Goal: Navigation & Orientation: Find specific page/section

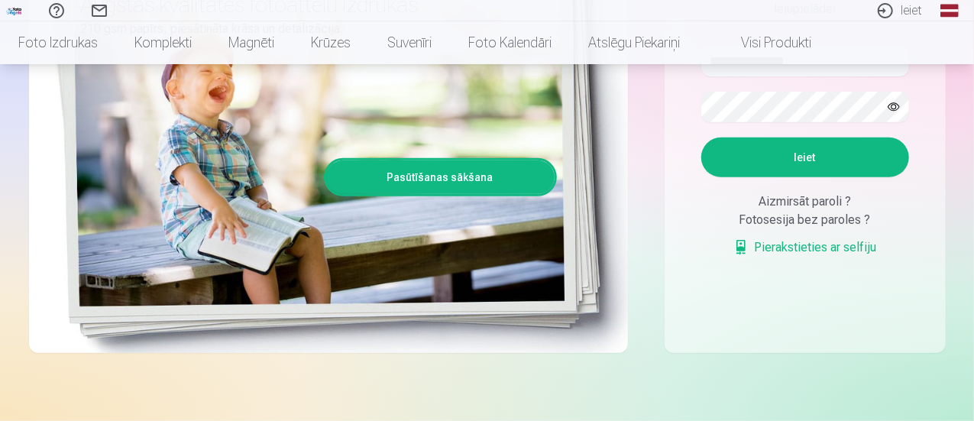
scroll to position [252, 0]
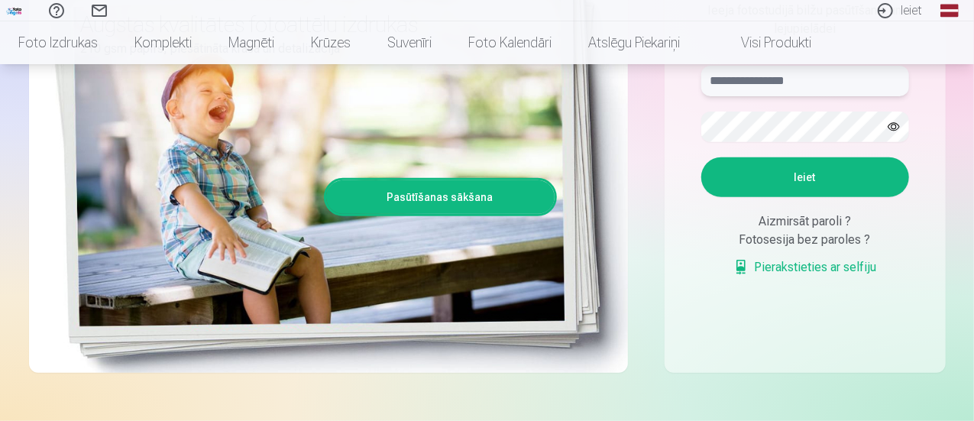
click at [738, 81] on input "text" at bounding box center [805, 81] width 208 height 31
type input "**********"
click at [897, 124] on button "button" at bounding box center [893, 126] width 29 height 29
click at [777, 171] on button "Ieiet" at bounding box center [805, 177] width 208 height 40
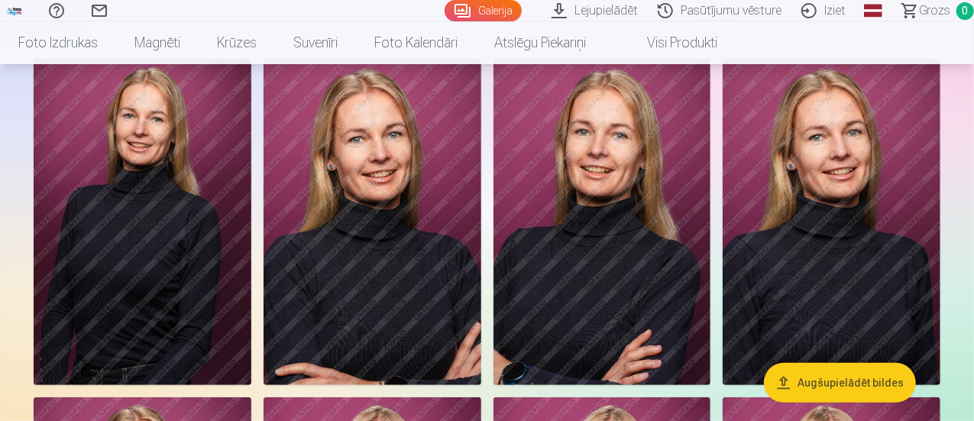
scroll to position [127, 0]
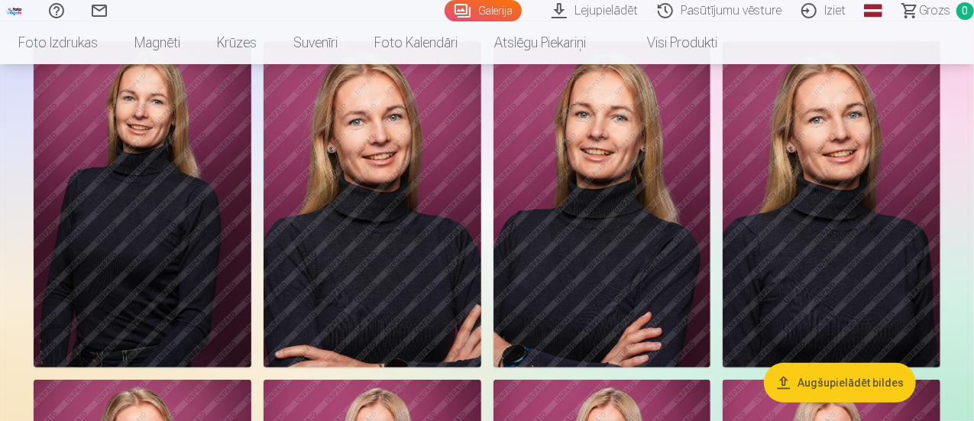
click at [470, 271] on img at bounding box center [373, 204] width 218 height 326
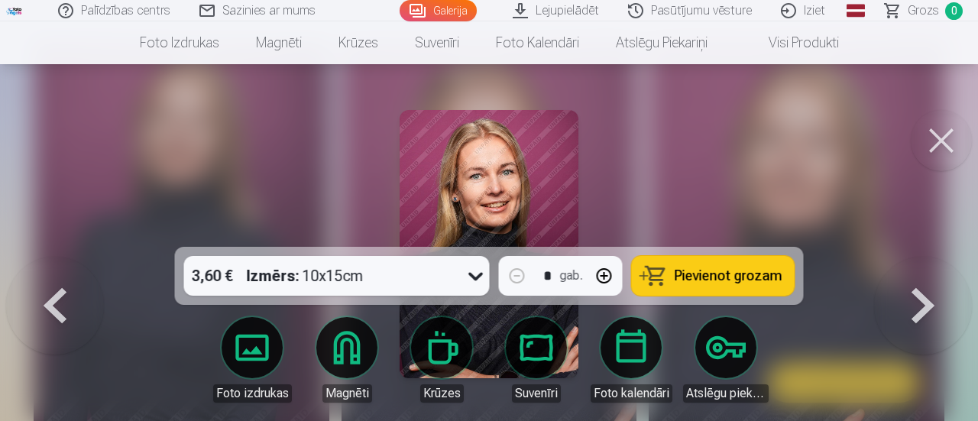
click at [918, 257] on button at bounding box center [923, 257] width 98 height 0
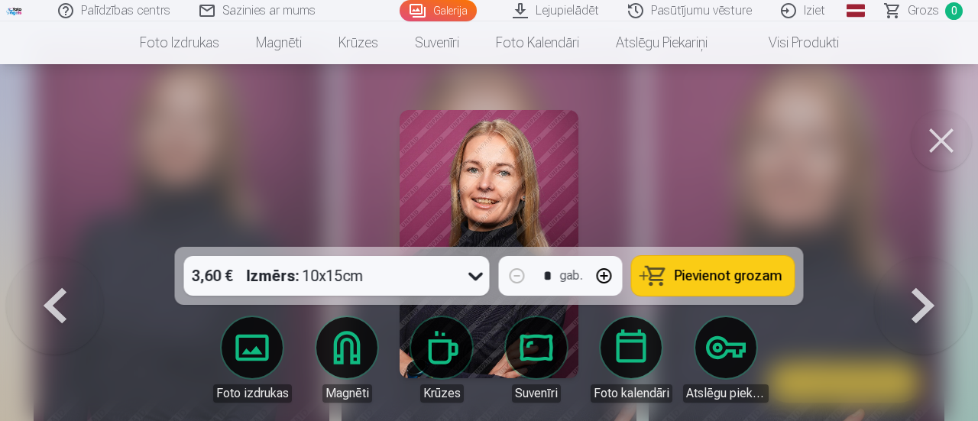
click at [918, 257] on button at bounding box center [923, 257] width 98 height 0
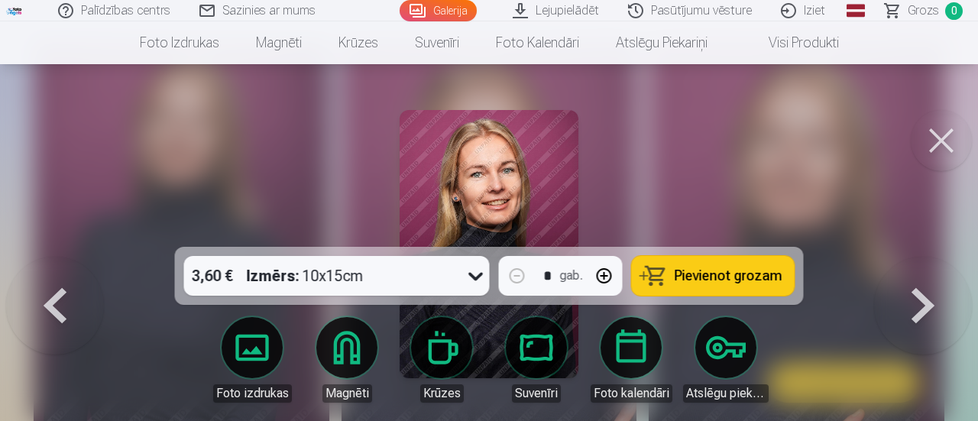
click at [918, 257] on button at bounding box center [923, 257] width 98 height 0
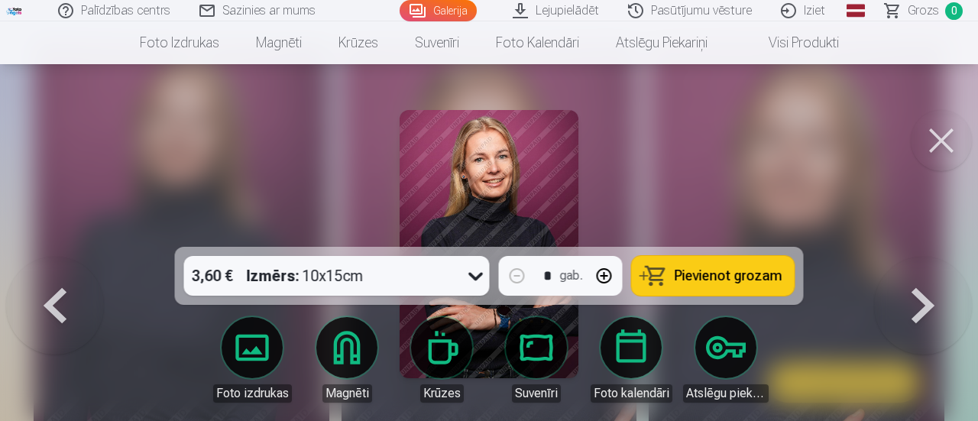
click at [918, 257] on button at bounding box center [923, 257] width 98 height 0
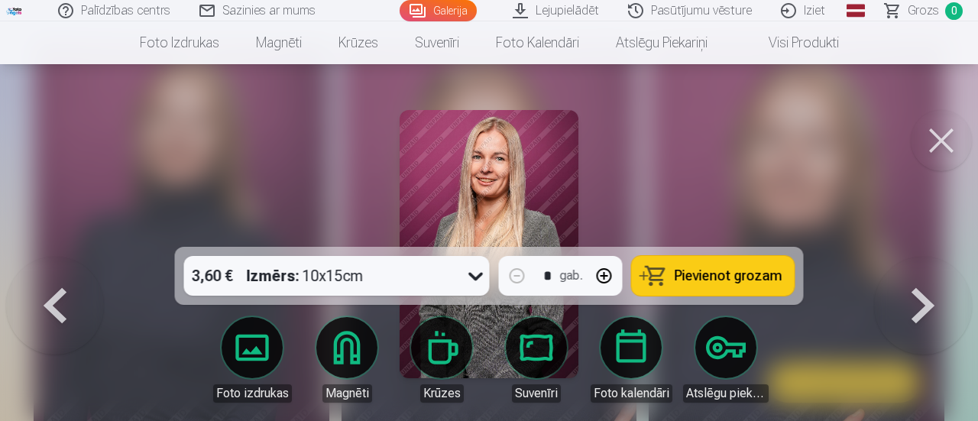
click at [920, 257] on button at bounding box center [923, 257] width 98 height 0
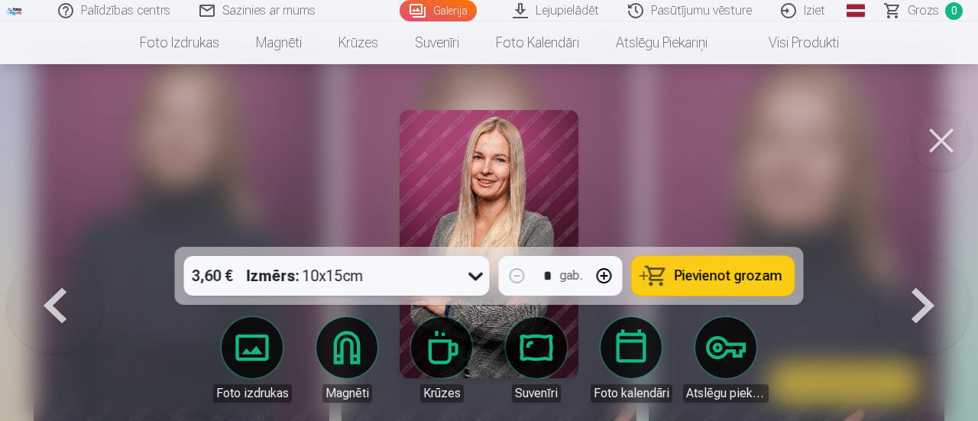
click at [920, 257] on button at bounding box center [923, 257] width 98 height 0
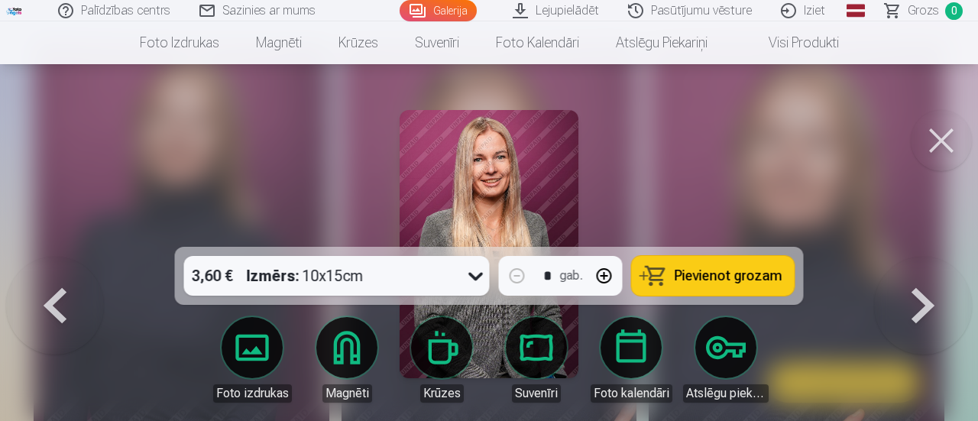
click at [920, 257] on button at bounding box center [923, 257] width 98 height 0
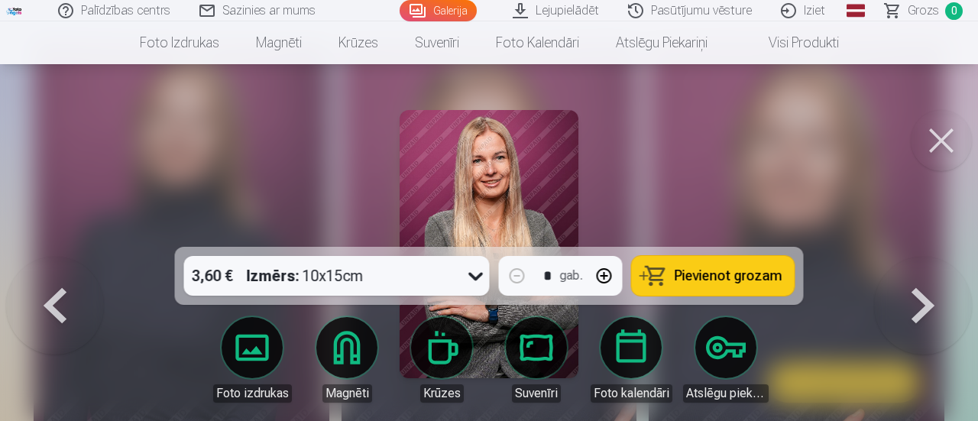
click at [920, 257] on button at bounding box center [923, 257] width 98 height 0
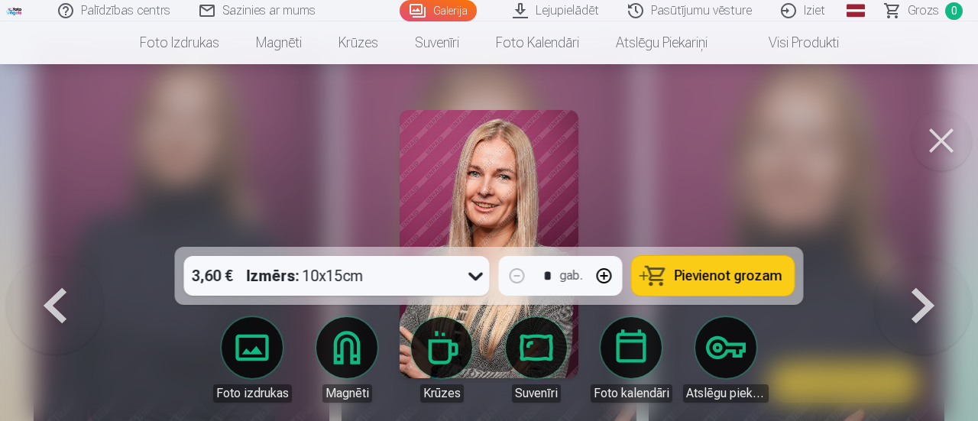
click at [920, 257] on button at bounding box center [923, 257] width 98 height 0
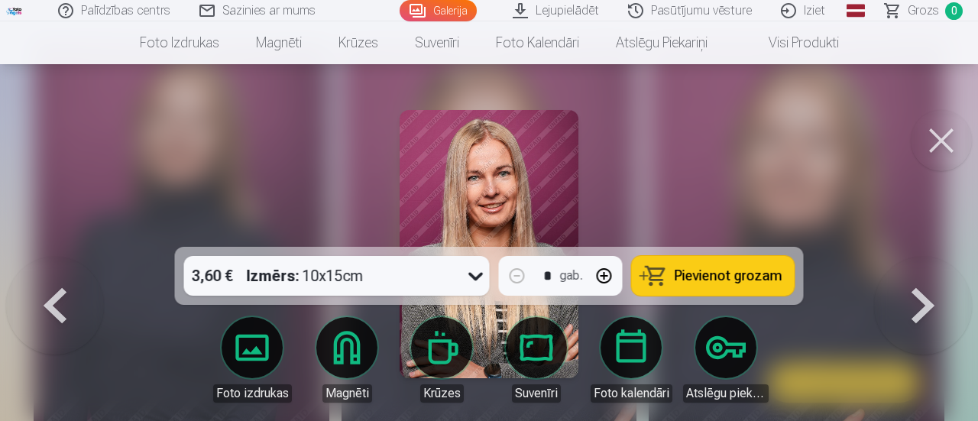
click at [920, 257] on button at bounding box center [923, 257] width 98 height 0
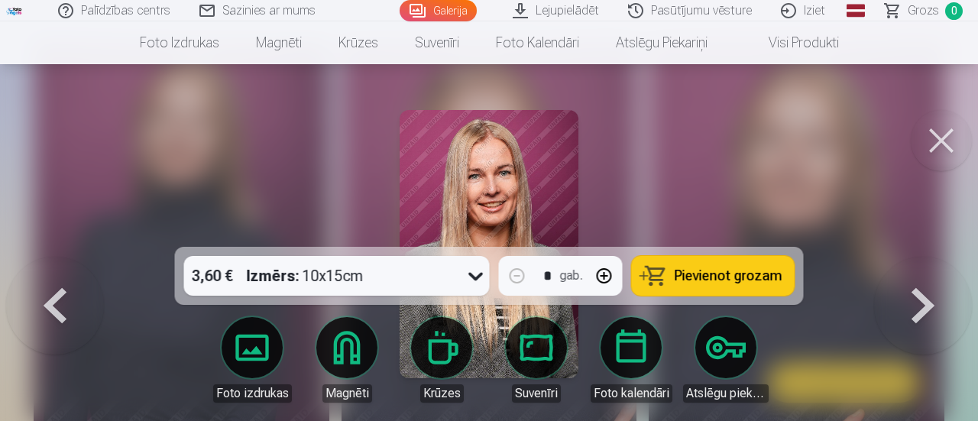
click at [920, 257] on button at bounding box center [923, 257] width 98 height 0
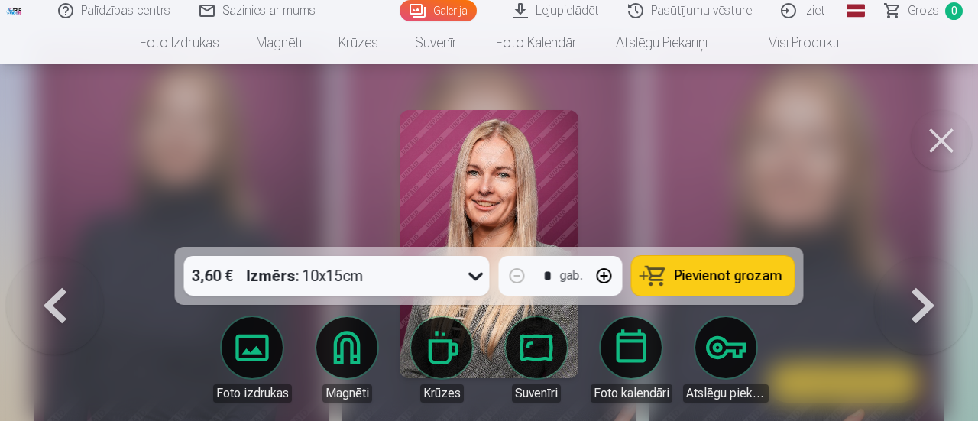
click at [920, 257] on button at bounding box center [923, 257] width 98 height 0
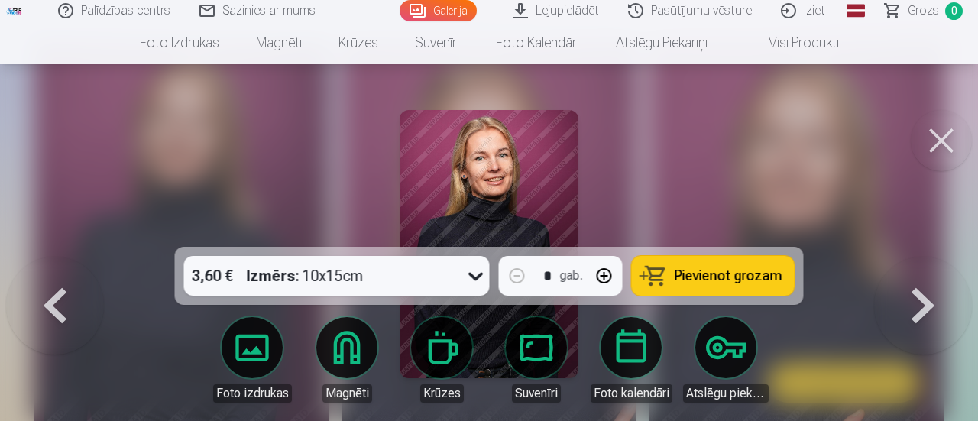
click at [920, 257] on button at bounding box center [923, 257] width 98 height 0
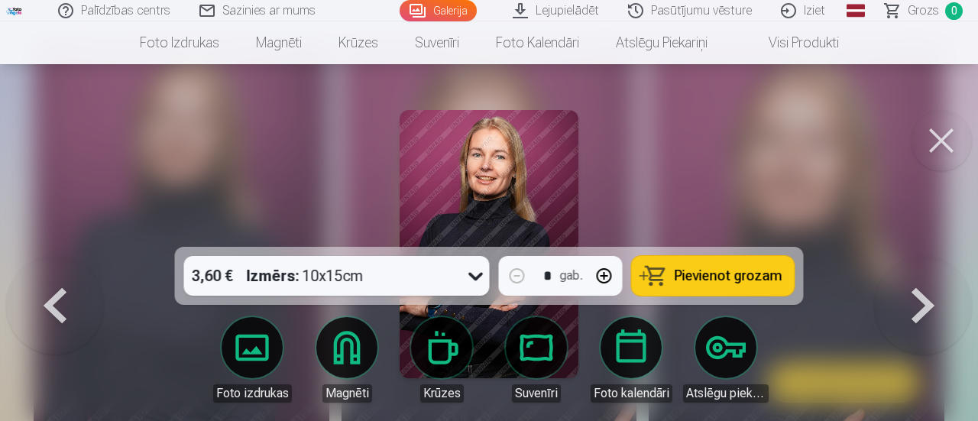
click at [920, 257] on button at bounding box center [923, 257] width 98 height 0
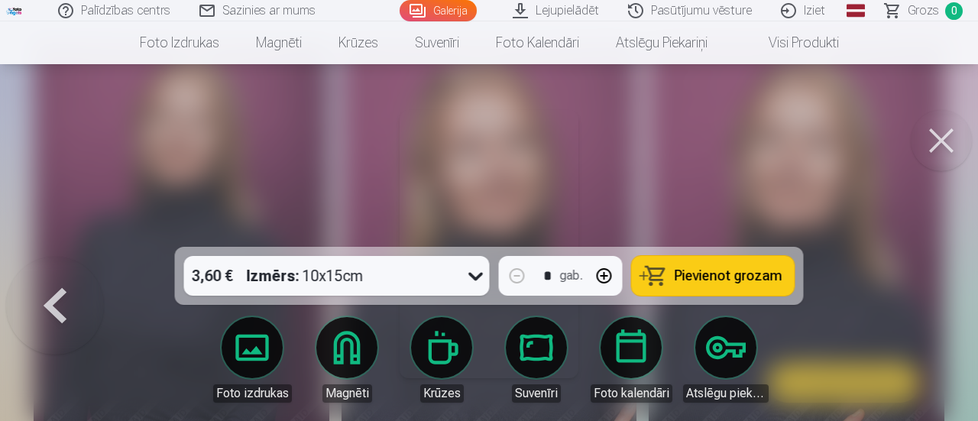
click at [920, 308] on div at bounding box center [489, 210] width 978 height 421
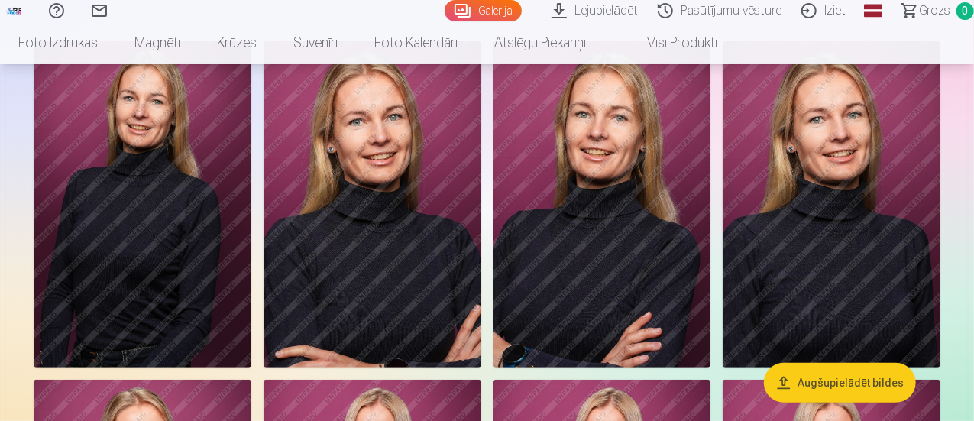
click at [481, 178] on img at bounding box center [373, 204] width 218 height 326
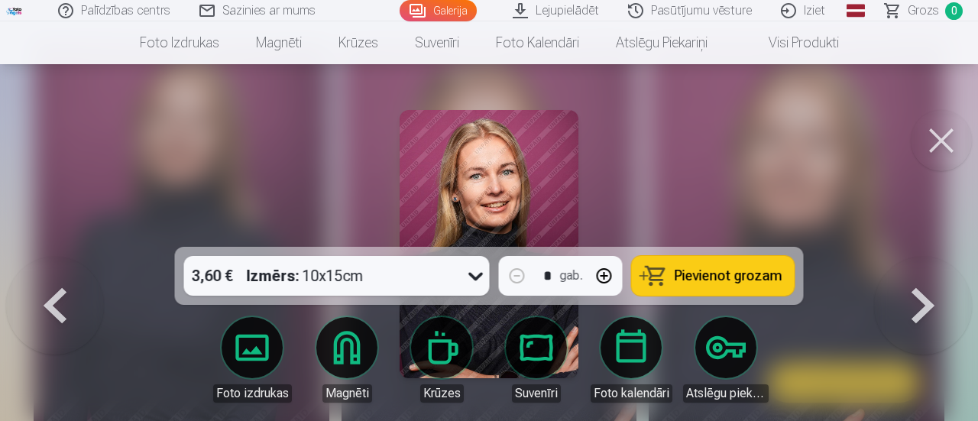
click at [922, 257] on button at bounding box center [923, 257] width 98 height 0
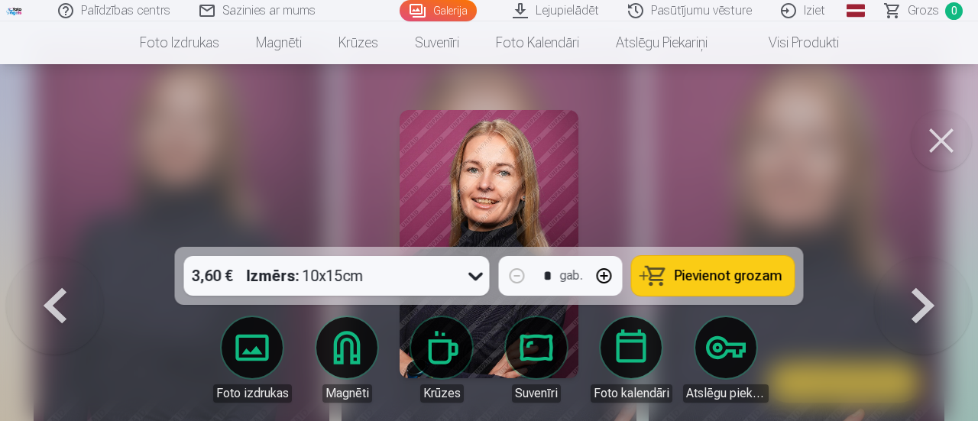
click at [922, 257] on button at bounding box center [923, 257] width 98 height 0
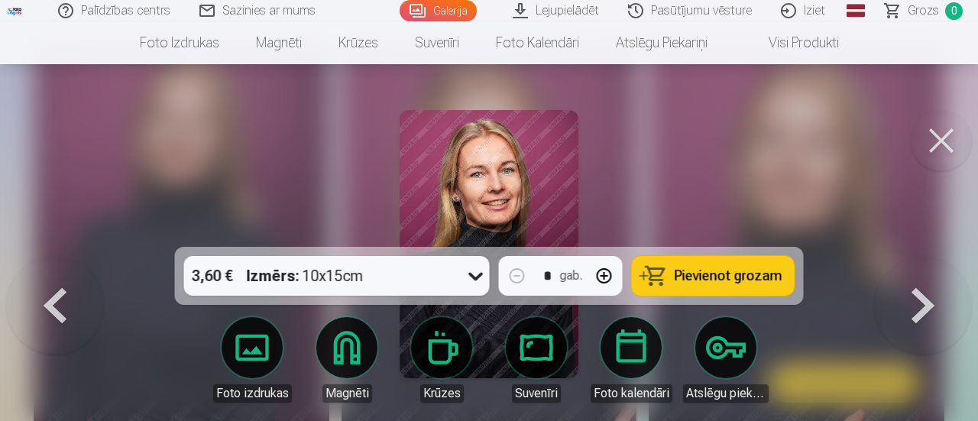
click at [922, 257] on button at bounding box center [923, 257] width 98 height 0
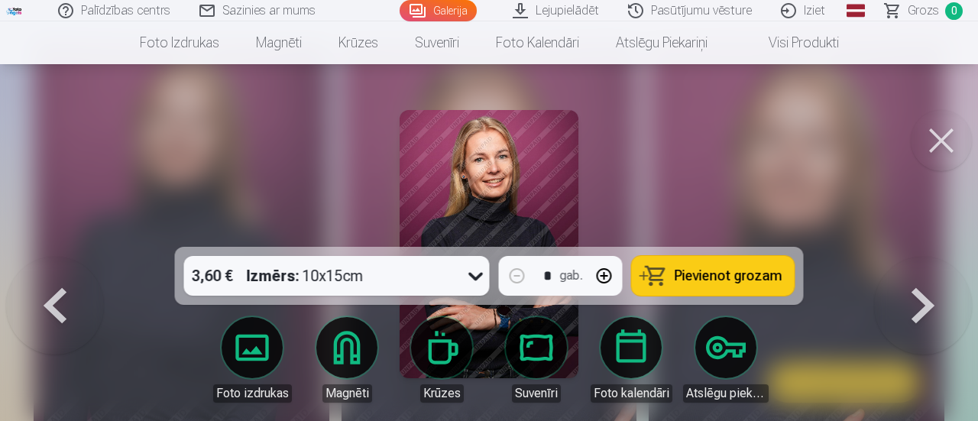
click at [922, 257] on button at bounding box center [923, 257] width 98 height 0
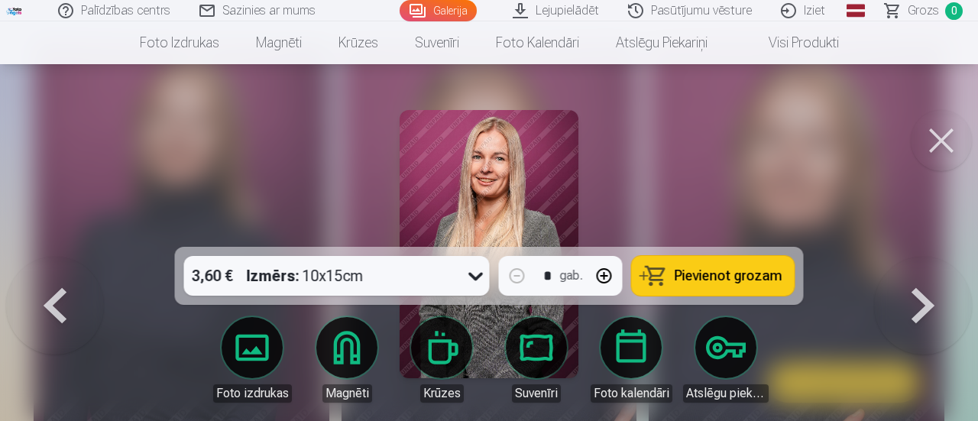
click at [922, 257] on button at bounding box center [923, 257] width 98 height 0
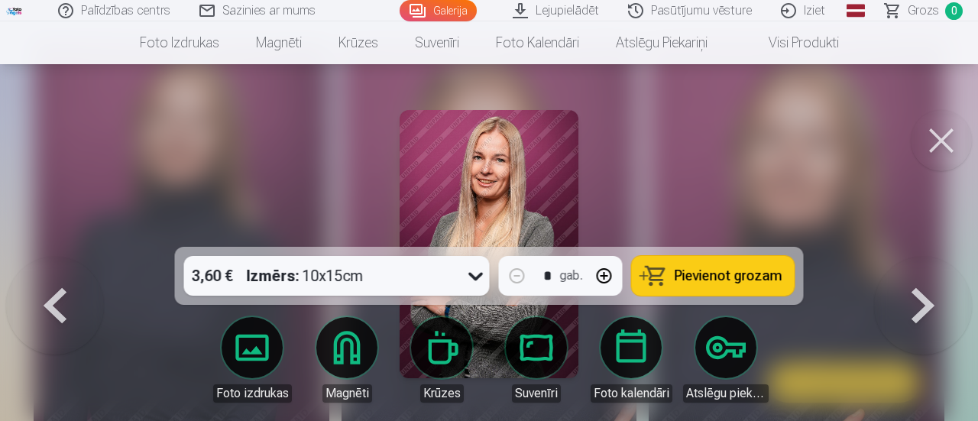
click at [61, 257] on button at bounding box center [55, 257] width 98 height 0
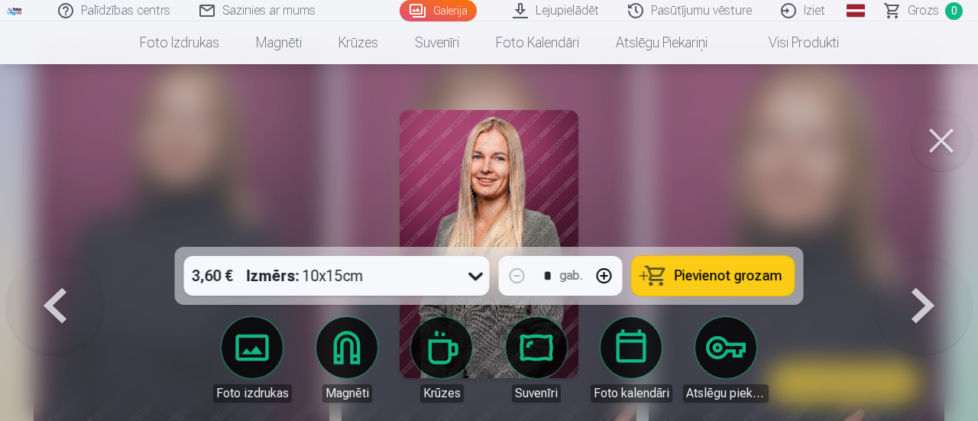
click at [61, 257] on button at bounding box center [55, 257] width 98 height 0
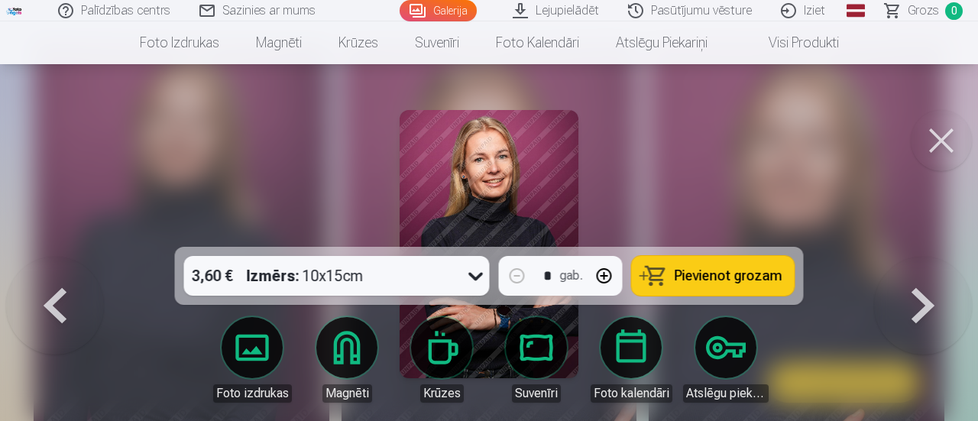
click at [929, 257] on button at bounding box center [923, 257] width 98 height 0
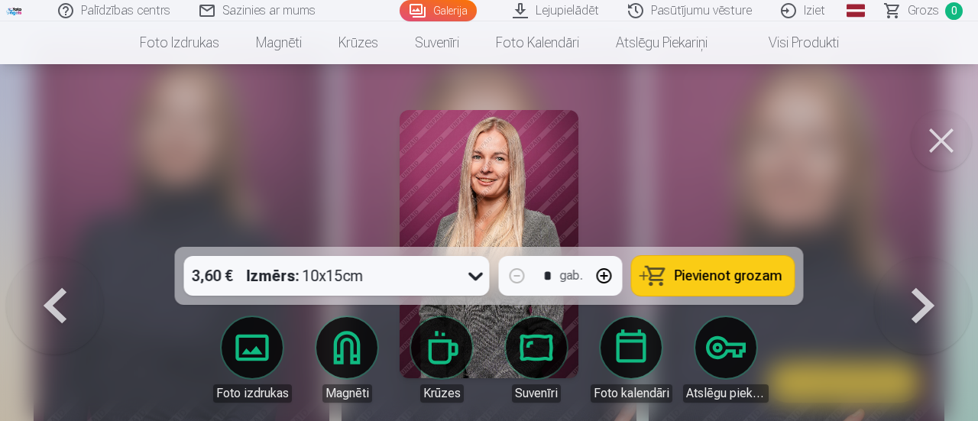
click at [57, 257] on button at bounding box center [55, 257] width 98 height 0
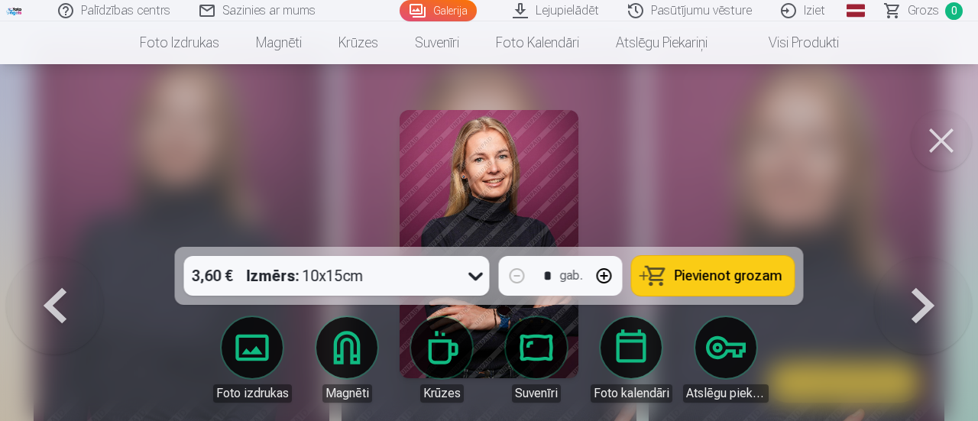
click at [917, 257] on button at bounding box center [923, 257] width 98 height 0
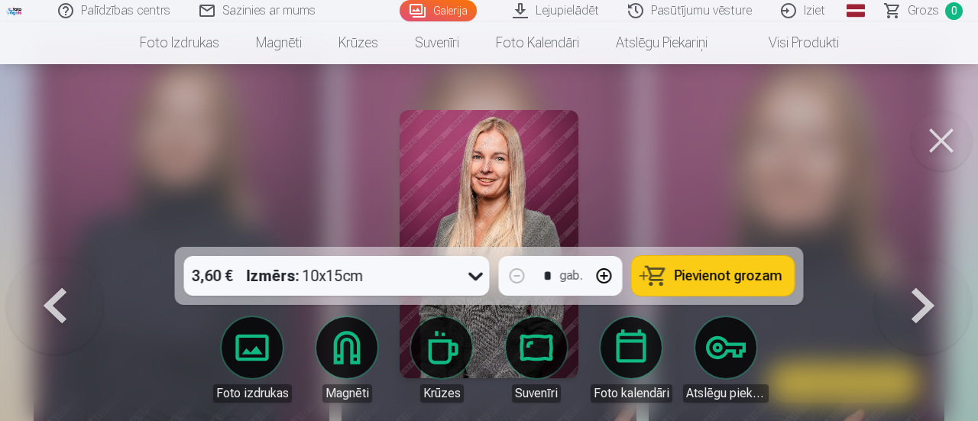
click at [42, 257] on button at bounding box center [55, 257] width 98 height 0
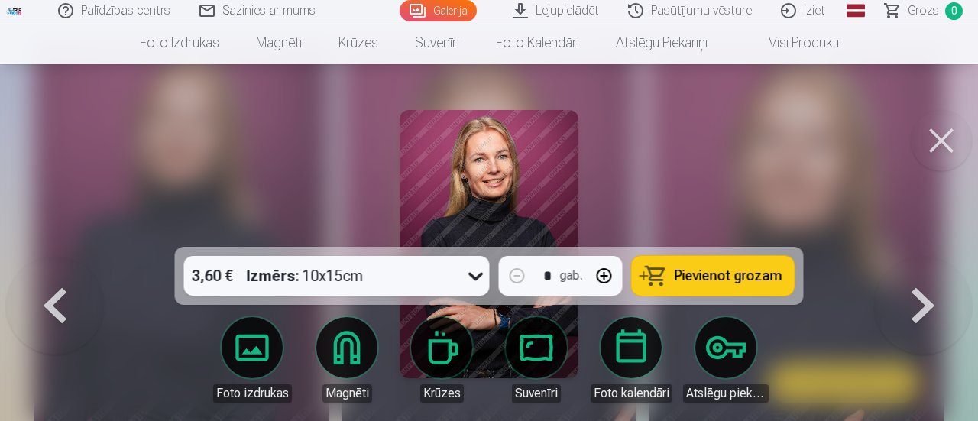
click at [949, 135] on button at bounding box center [940, 140] width 61 height 61
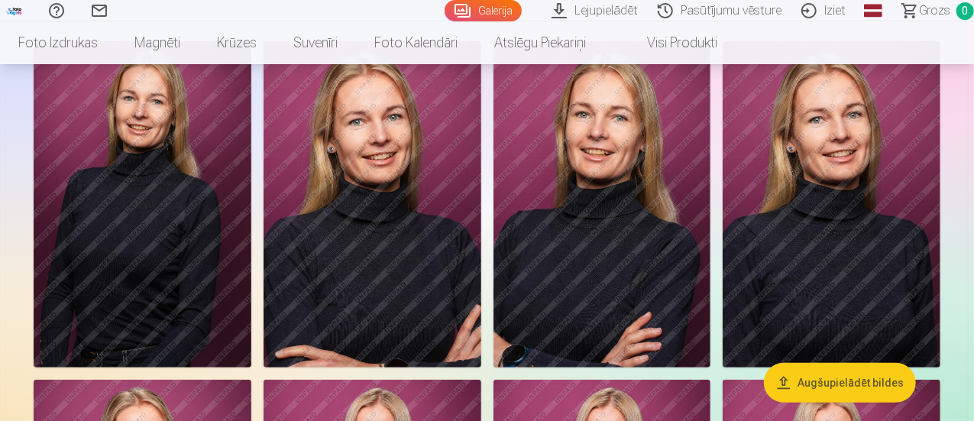
click at [240, 221] on img at bounding box center [143, 204] width 218 height 326
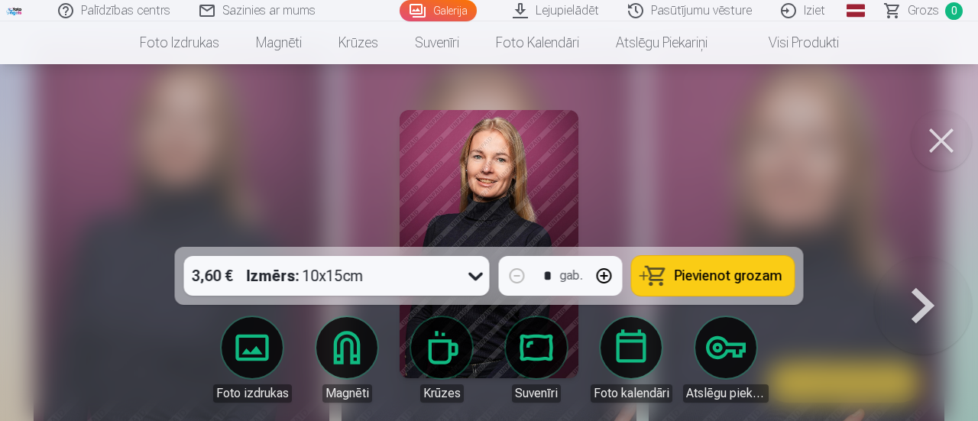
click at [611, 166] on div at bounding box center [489, 210] width 978 height 421
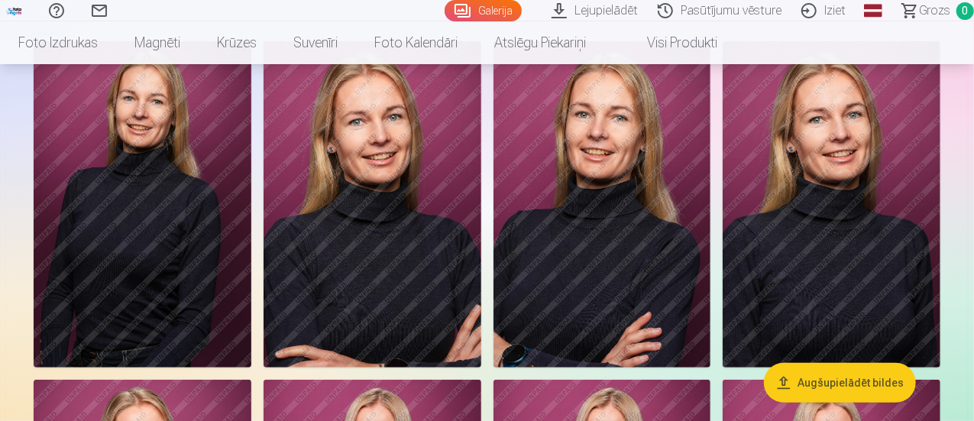
click at [481, 192] on img at bounding box center [373, 204] width 218 height 326
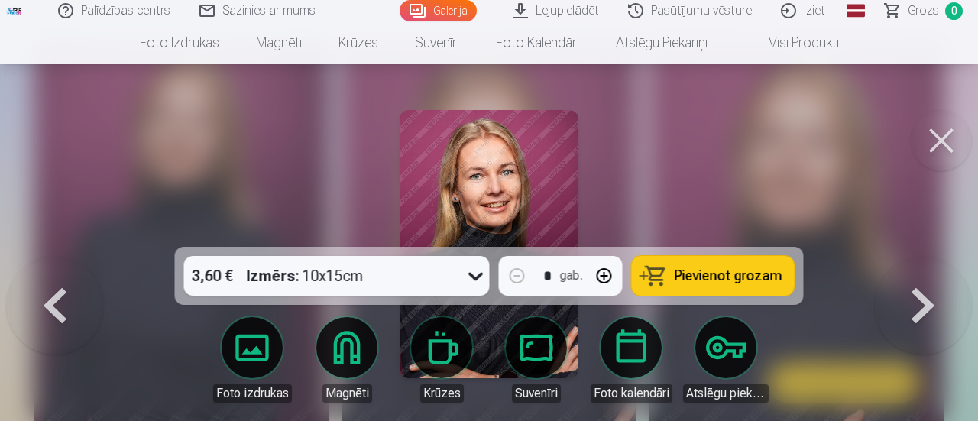
click at [540, 161] on img at bounding box center [488, 244] width 179 height 268
click at [932, 257] on button at bounding box center [923, 257] width 98 height 0
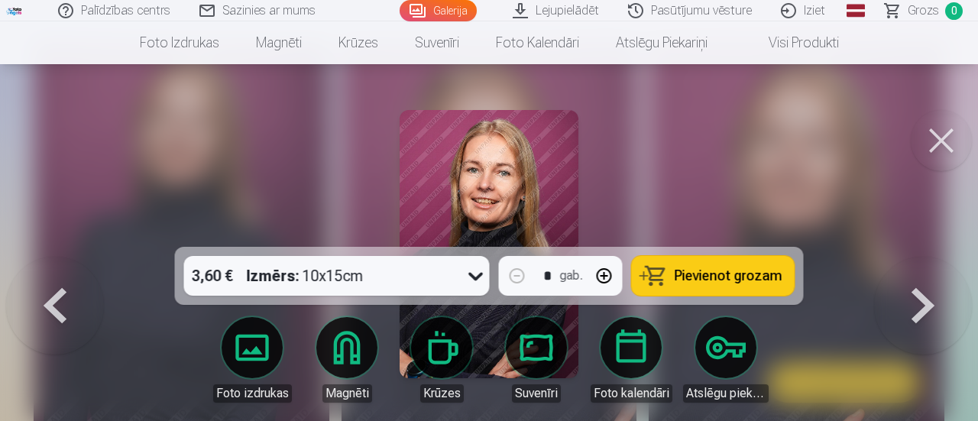
click at [932, 257] on button at bounding box center [923, 257] width 98 height 0
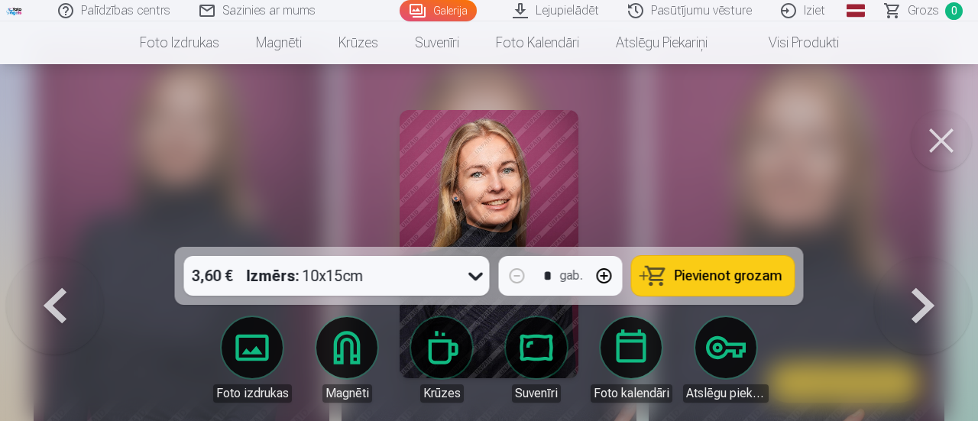
click at [932, 257] on button at bounding box center [923, 257] width 98 height 0
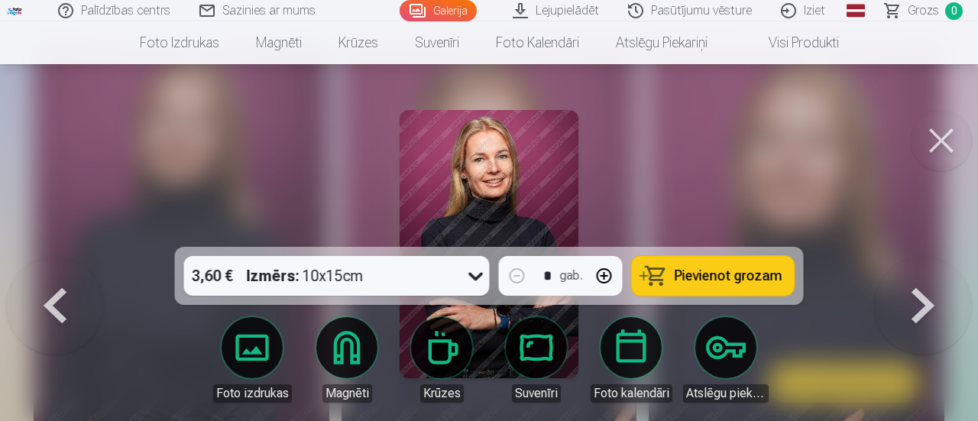
click at [932, 257] on button at bounding box center [923, 257] width 98 height 0
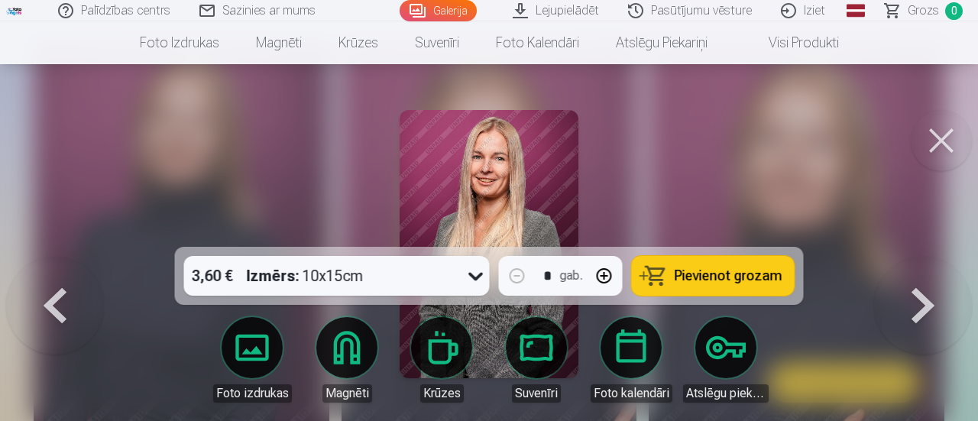
click at [932, 257] on button at bounding box center [923, 257] width 98 height 0
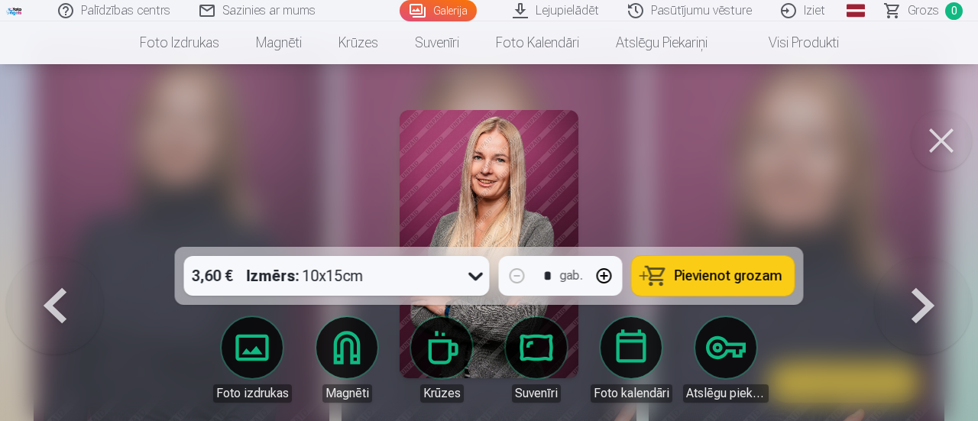
click at [929, 257] on button at bounding box center [923, 257] width 98 height 0
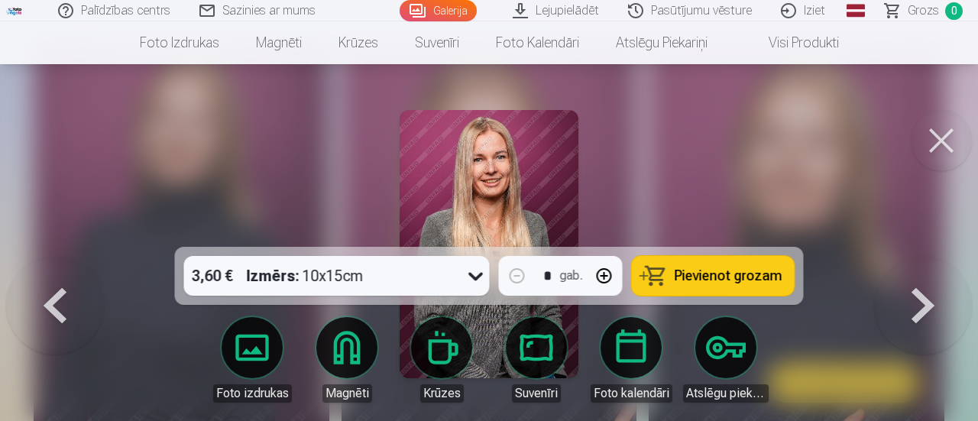
click at [927, 257] on button at bounding box center [923, 257] width 98 height 0
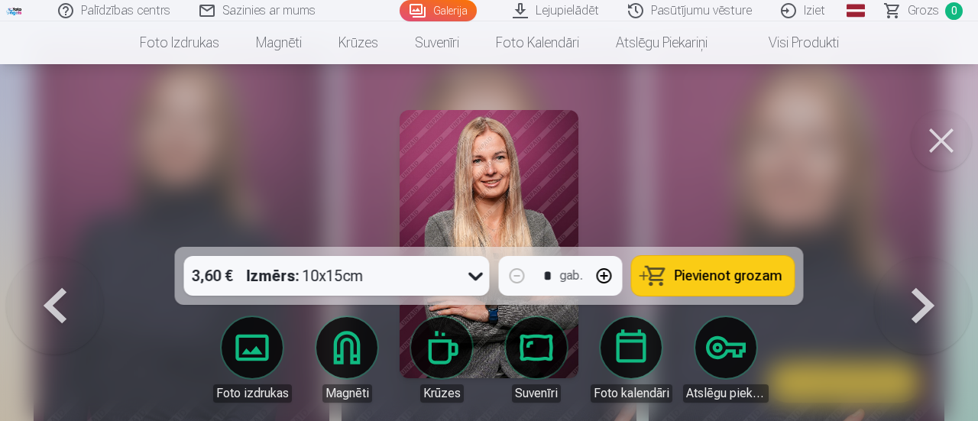
click at [927, 257] on button at bounding box center [923, 257] width 98 height 0
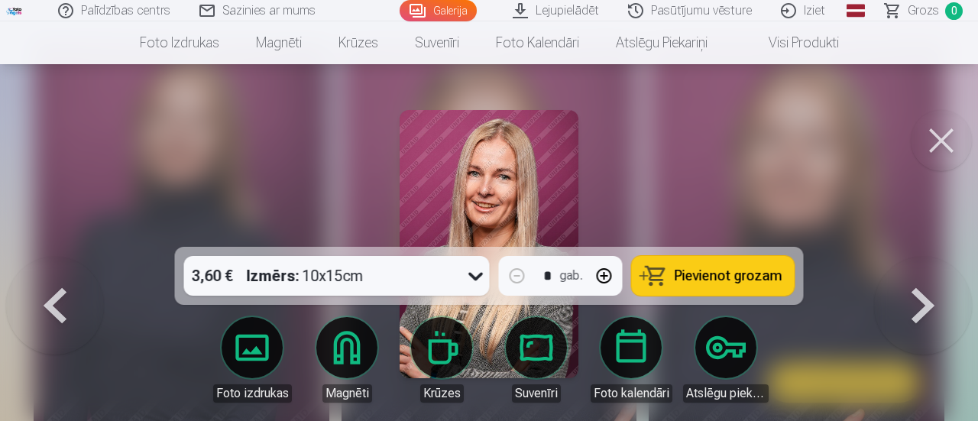
click at [929, 257] on button at bounding box center [923, 257] width 98 height 0
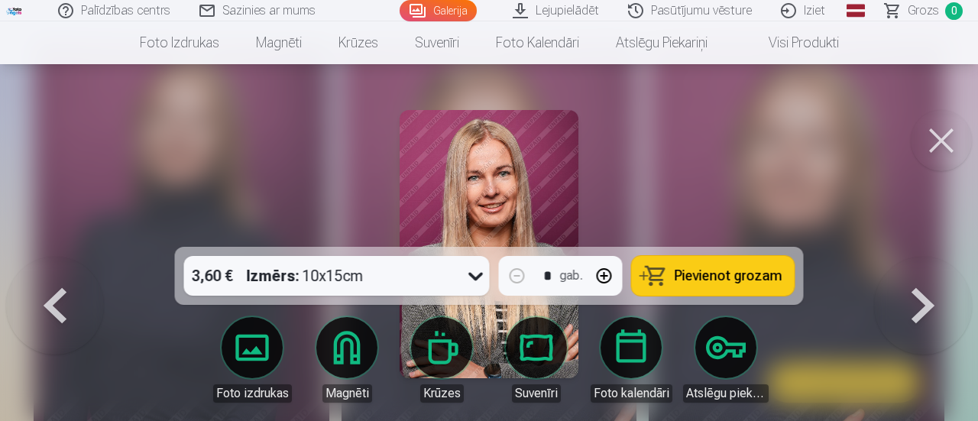
click at [929, 257] on button at bounding box center [923, 257] width 98 height 0
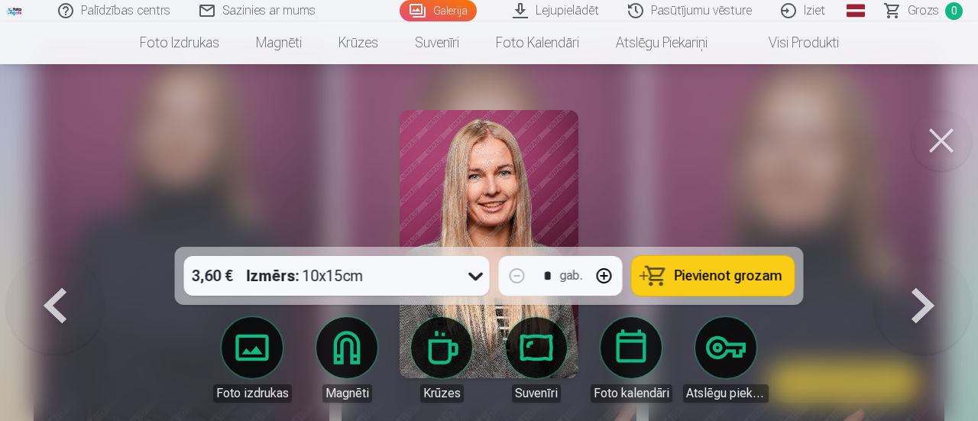
click at [929, 257] on button at bounding box center [923, 257] width 98 height 0
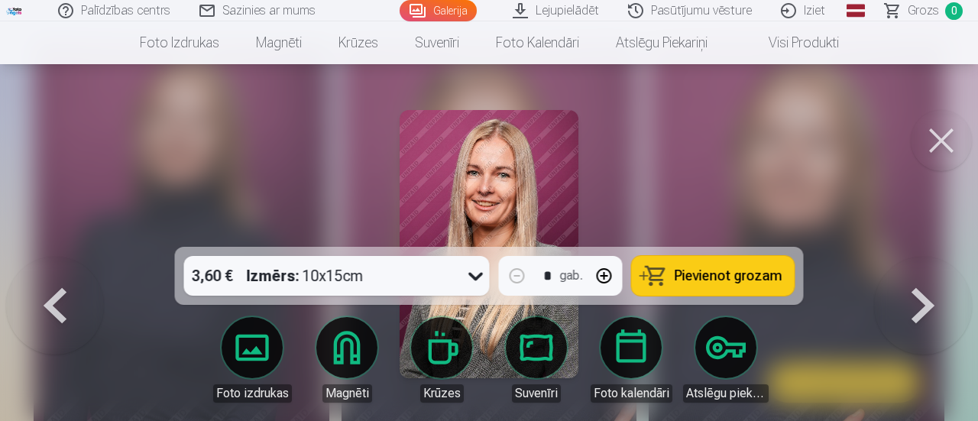
click at [929, 257] on button at bounding box center [923, 257] width 98 height 0
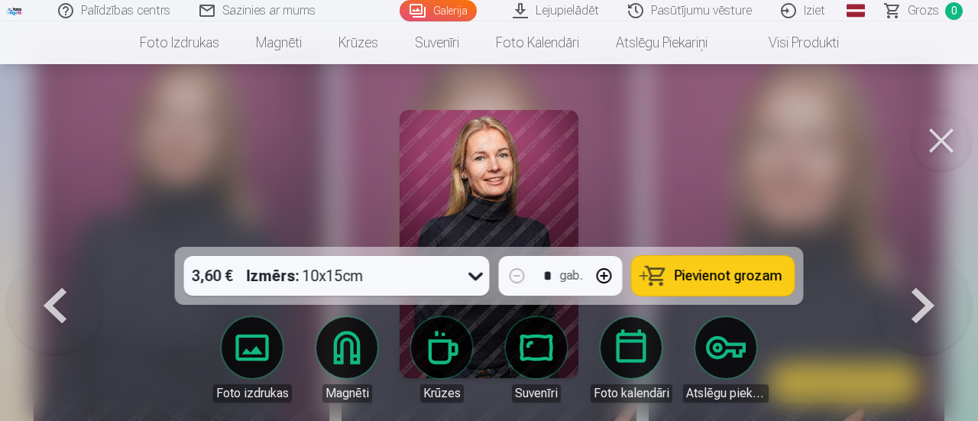
click at [929, 257] on button at bounding box center [923, 257] width 98 height 0
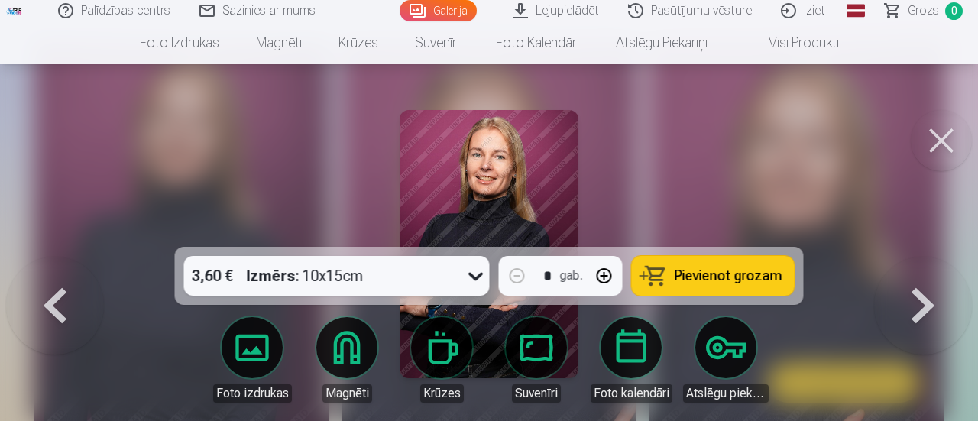
click at [929, 257] on button at bounding box center [923, 257] width 98 height 0
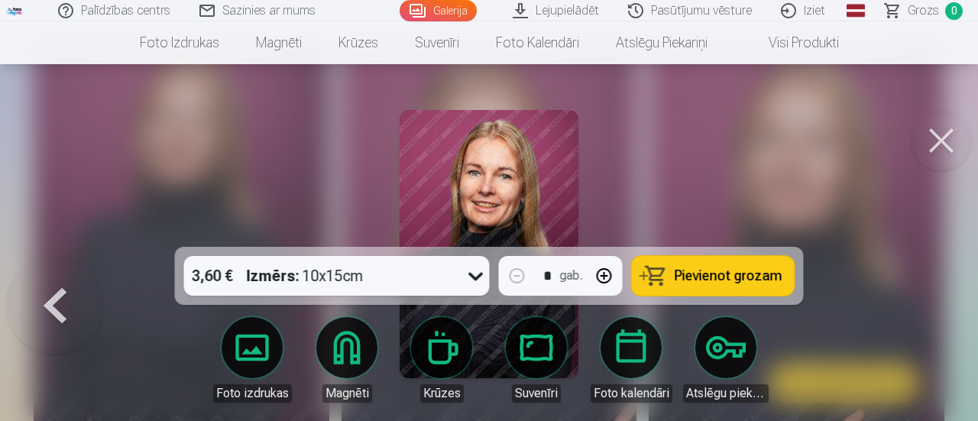
click at [929, 315] on div at bounding box center [489, 210] width 978 height 421
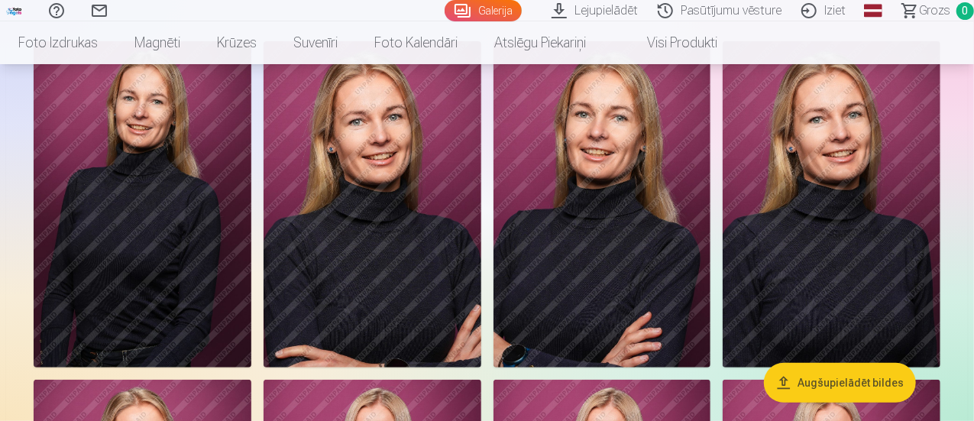
click at [711, 243] on img at bounding box center [602, 204] width 218 height 326
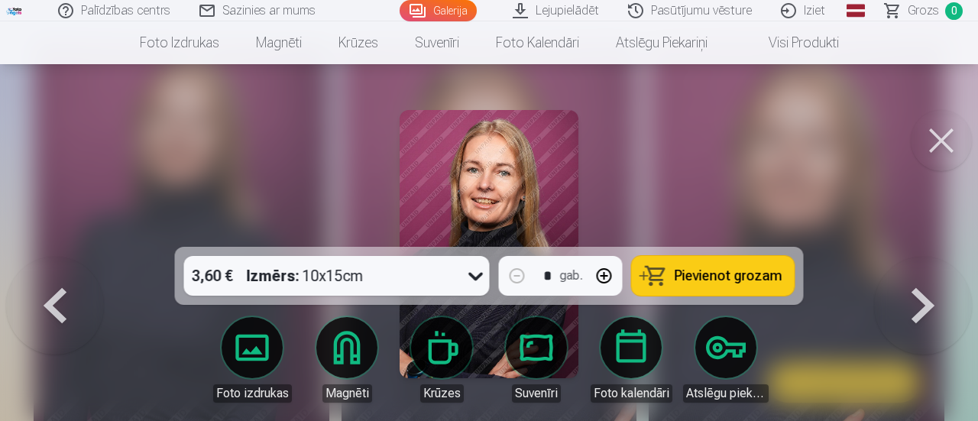
click at [926, 257] on button at bounding box center [923, 257] width 98 height 0
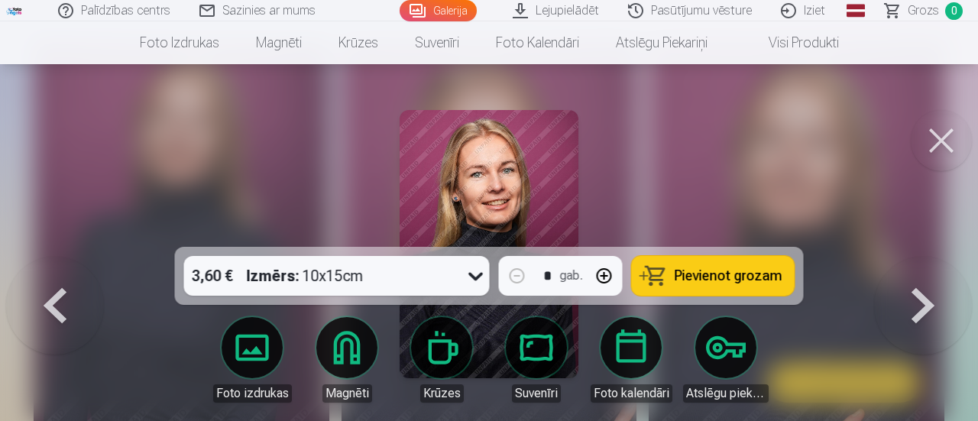
click at [926, 257] on button at bounding box center [923, 257] width 98 height 0
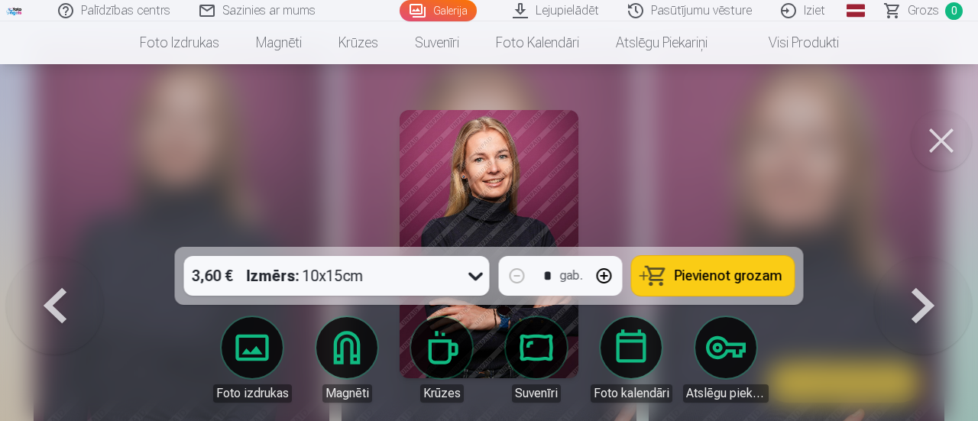
click at [926, 257] on button at bounding box center [923, 257] width 98 height 0
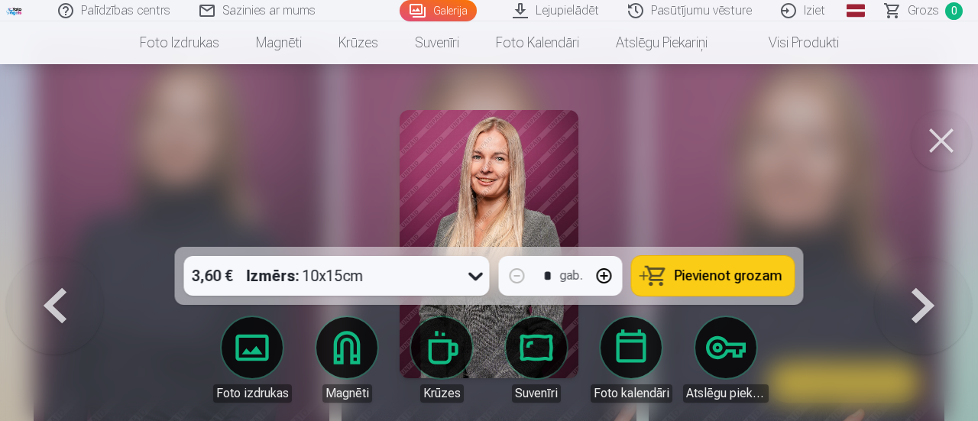
click at [926, 257] on button at bounding box center [923, 257] width 98 height 0
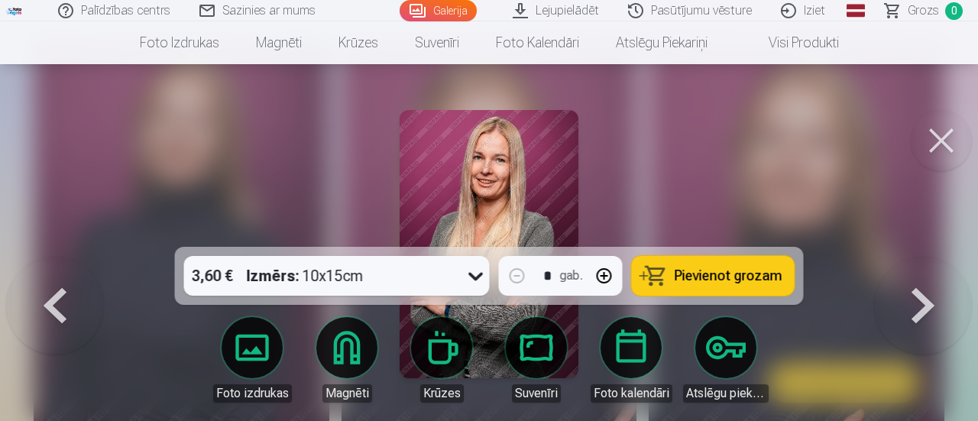
click at [60, 257] on button at bounding box center [55, 257] width 98 height 0
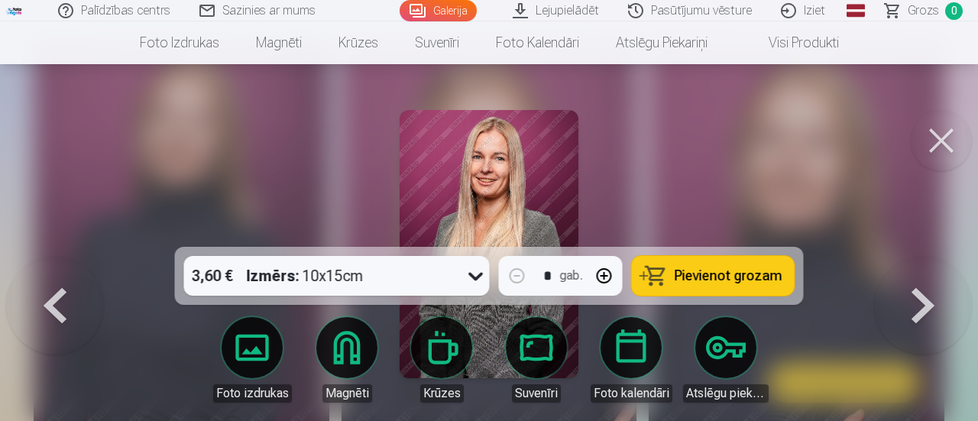
click at [60, 257] on button at bounding box center [55, 257] width 98 height 0
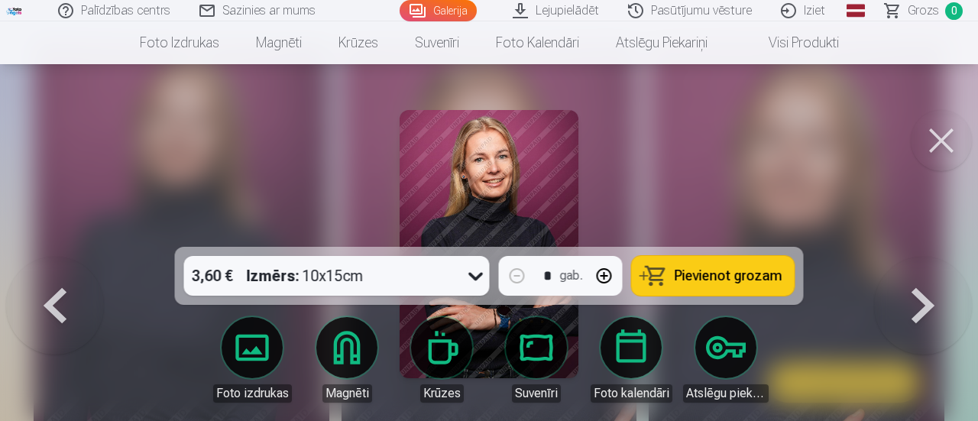
click at [920, 257] on button at bounding box center [923, 257] width 98 height 0
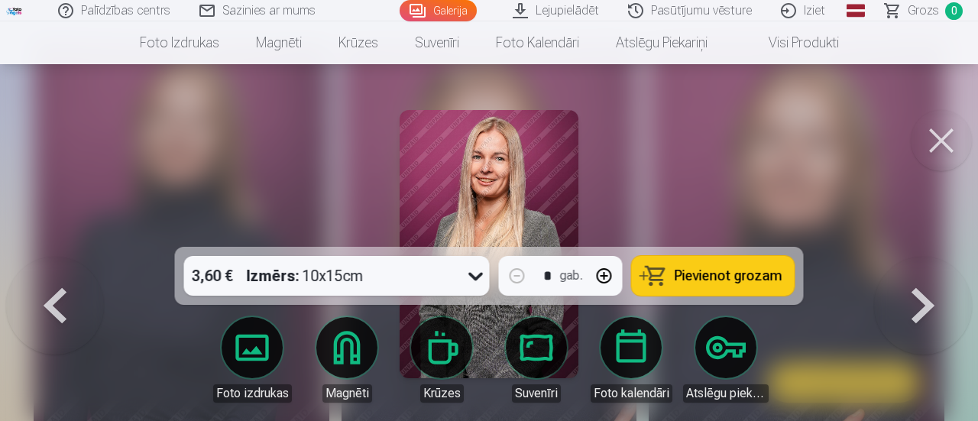
click at [52, 257] on button at bounding box center [55, 257] width 98 height 0
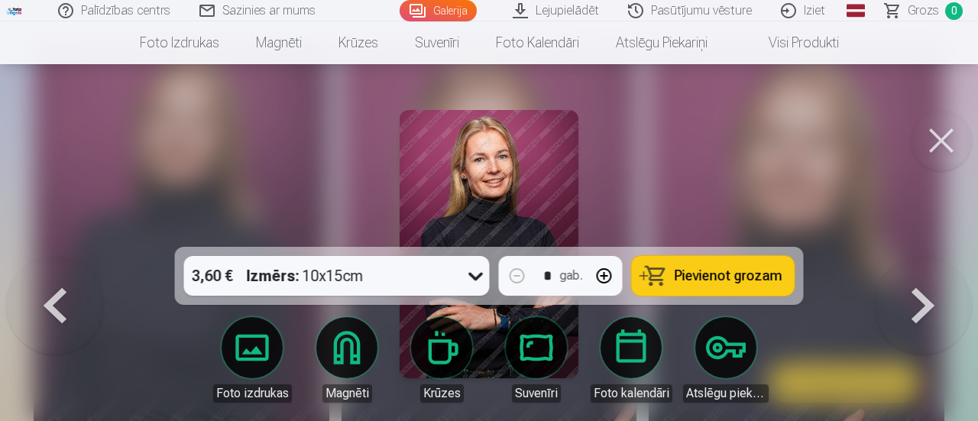
click at [917, 257] on button at bounding box center [923, 257] width 98 height 0
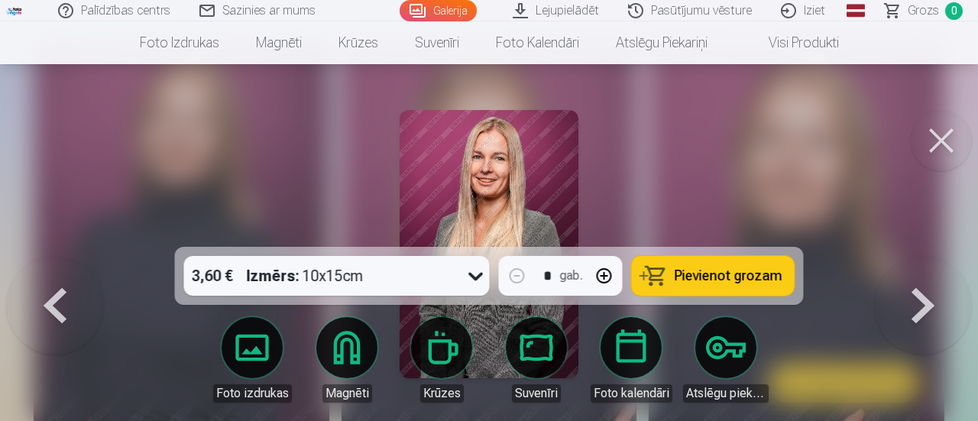
click at [917, 257] on button at bounding box center [923, 257] width 98 height 0
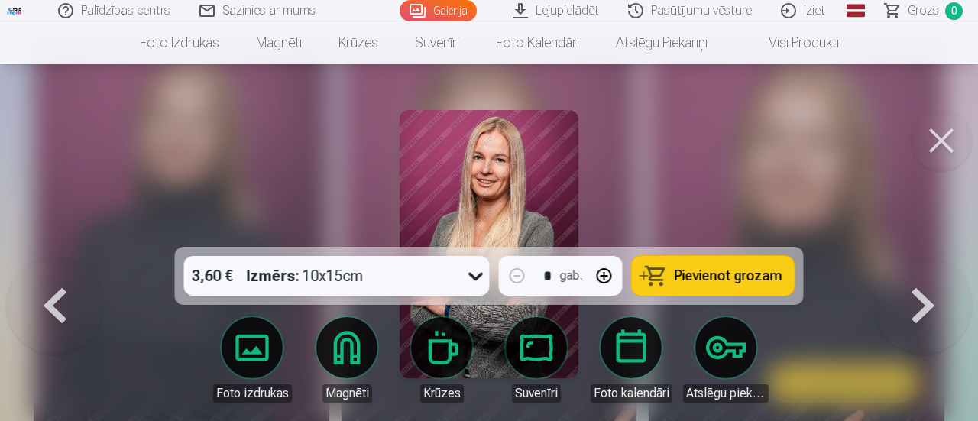
click at [917, 257] on button at bounding box center [923, 257] width 98 height 0
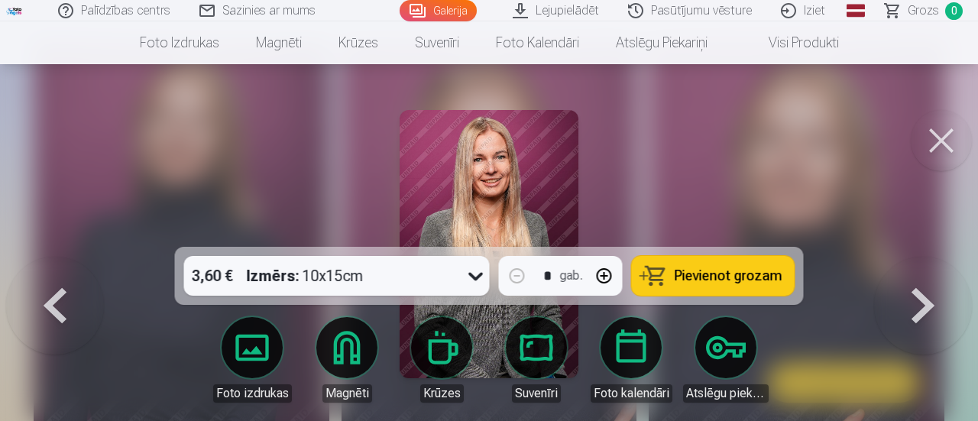
click at [917, 257] on button at bounding box center [923, 257] width 98 height 0
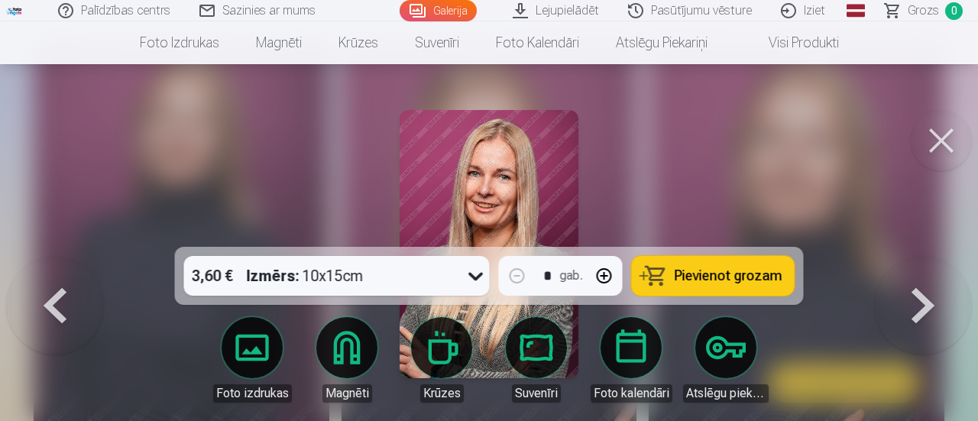
click at [954, 144] on button at bounding box center [940, 140] width 61 height 61
